Goal: Information Seeking & Learning: Learn about a topic

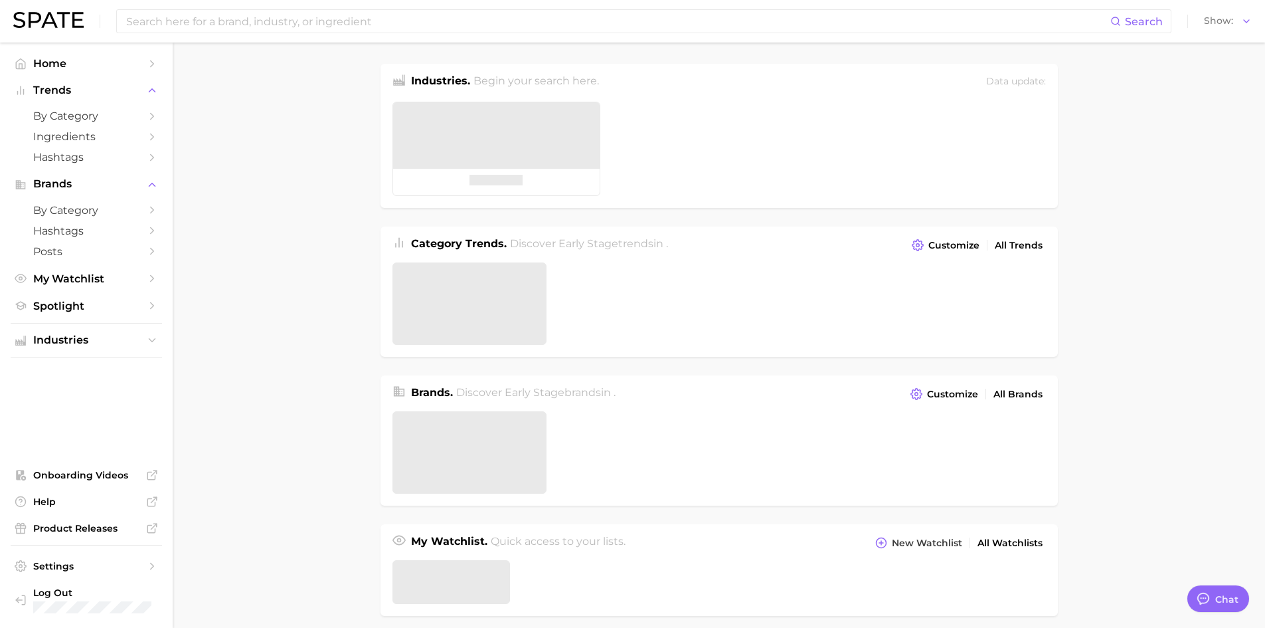
type textarea "x"
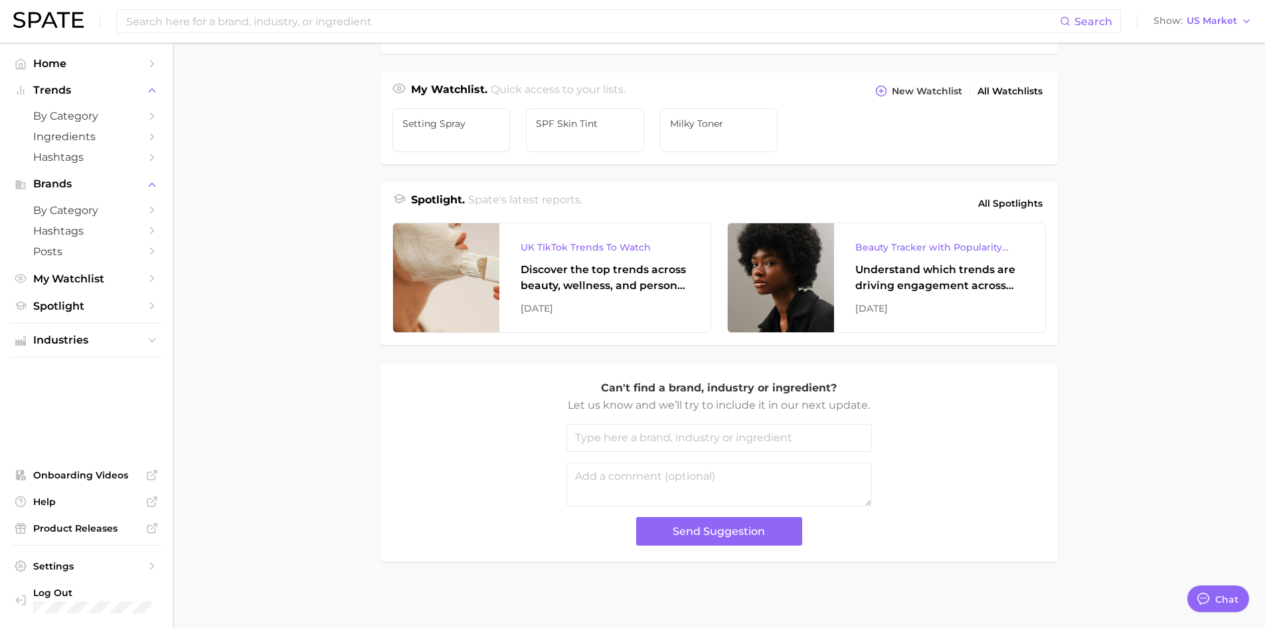
scroll to position [462, 0]
click at [1022, 207] on span "All Spotlights" at bounding box center [1010, 203] width 64 height 16
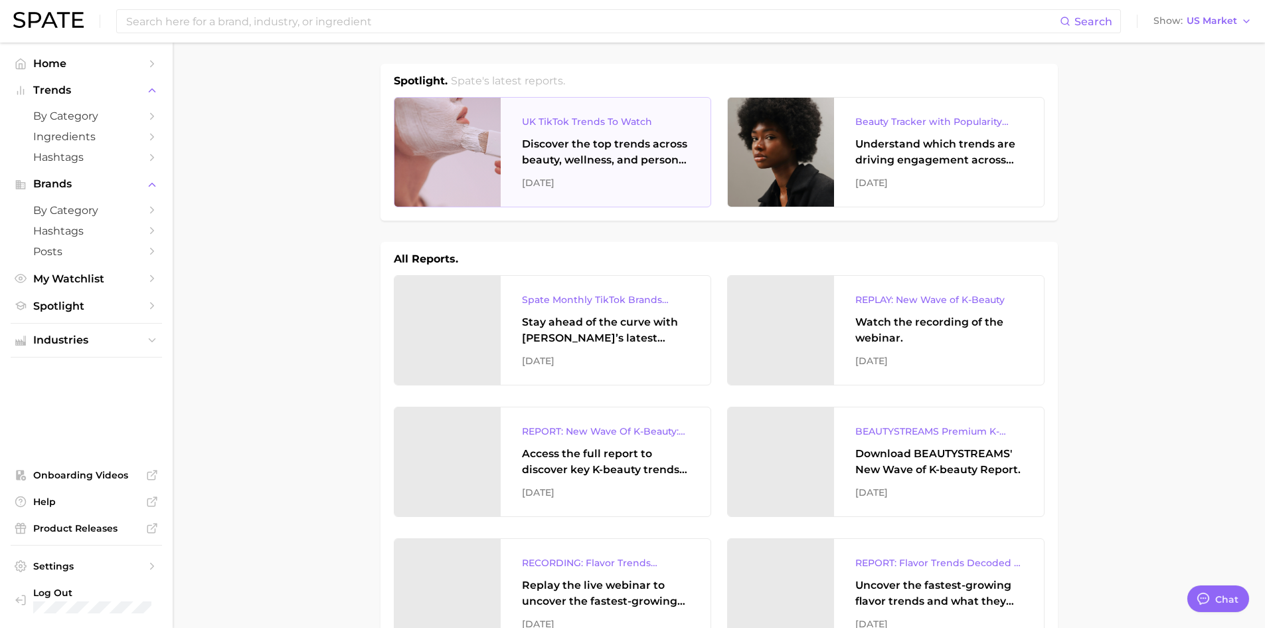
click at [630, 155] on div "Discover the top trends across beauty, wellness, and personal care on TikTok UK." at bounding box center [605, 152] width 167 height 32
